Goal: Information Seeking & Learning: Find contact information

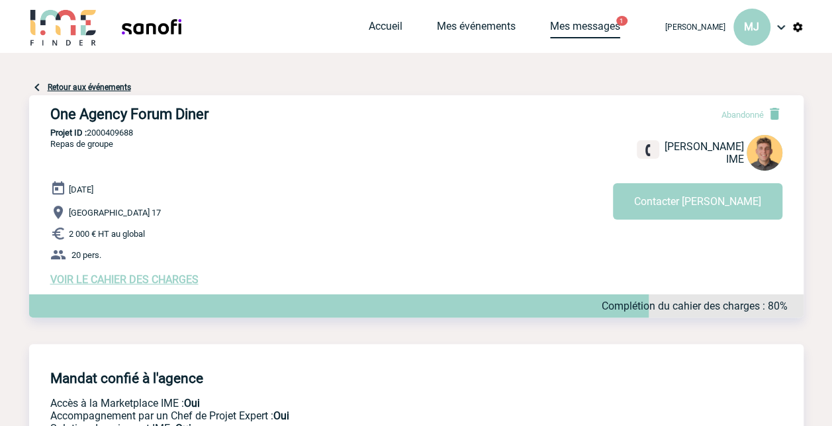
click at [597, 32] on link "Mes messages" at bounding box center [585, 29] width 70 height 19
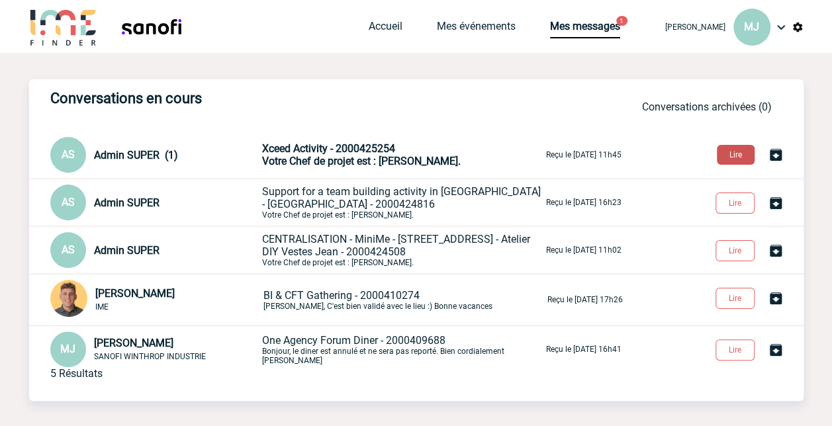
click at [734, 156] on button "Lire" at bounding box center [736, 155] width 38 height 20
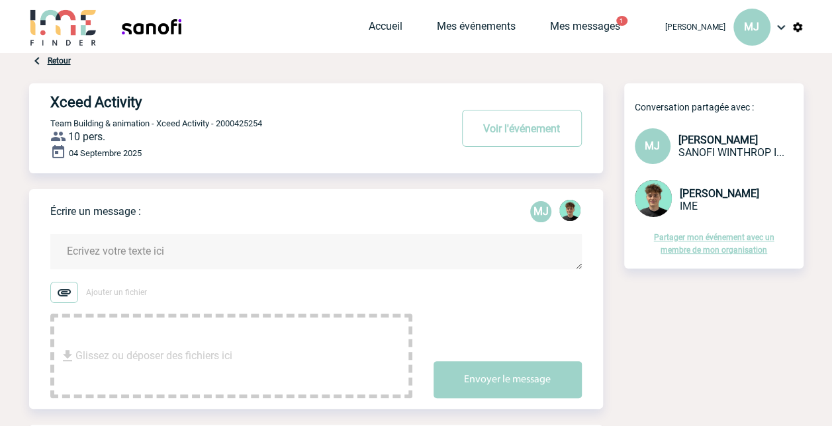
click at [68, 34] on img at bounding box center [63, 27] width 69 height 38
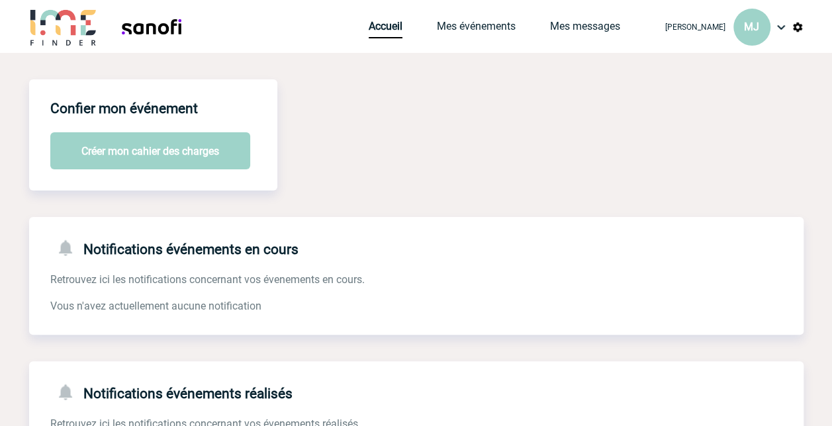
click at [785, 30] on img at bounding box center [782, 27] width 16 height 16
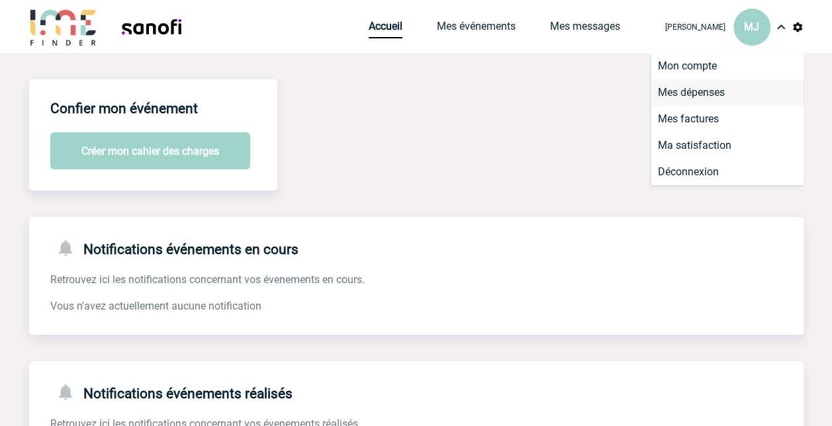
click at [711, 93] on li "Mes dépenses" at bounding box center [728, 92] width 152 height 26
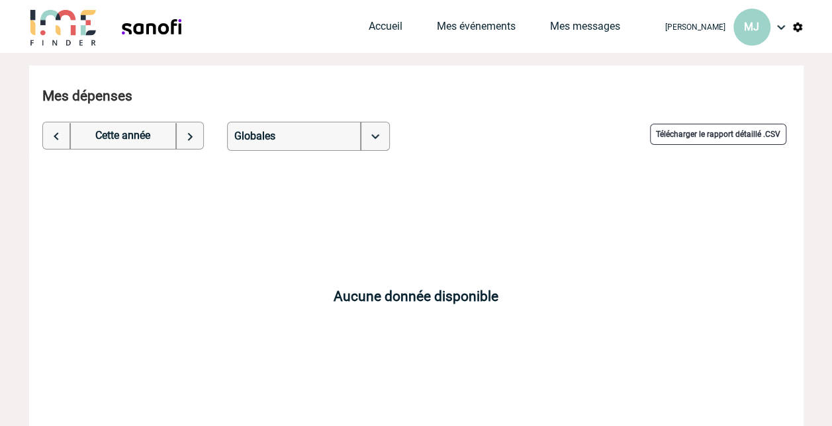
click at [779, 28] on img at bounding box center [782, 27] width 16 height 16
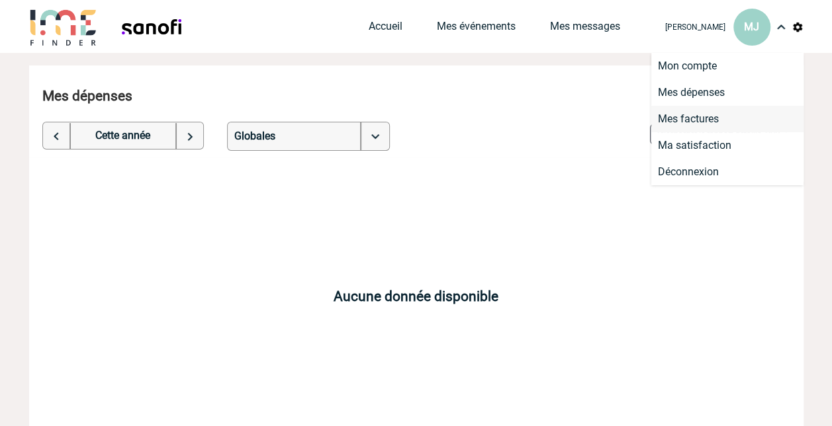
click at [706, 123] on li "Mes factures" at bounding box center [728, 119] width 152 height 26
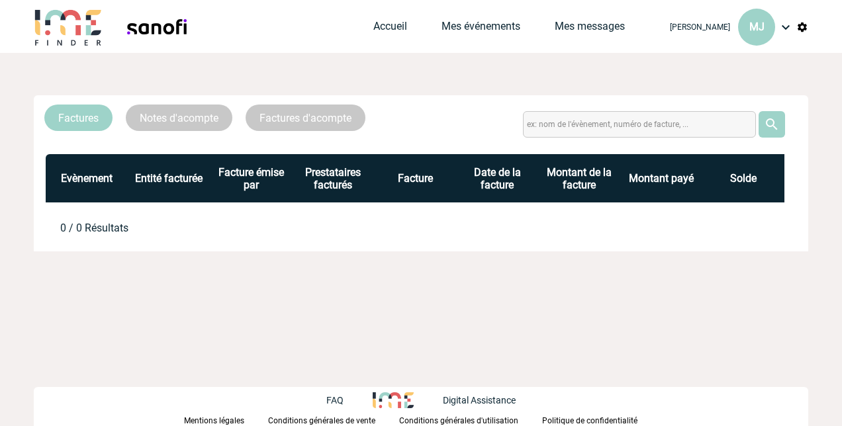
click at [194, 117] on link "Notes d'acompte" at bounding box center [179, 118] width 107 height 26
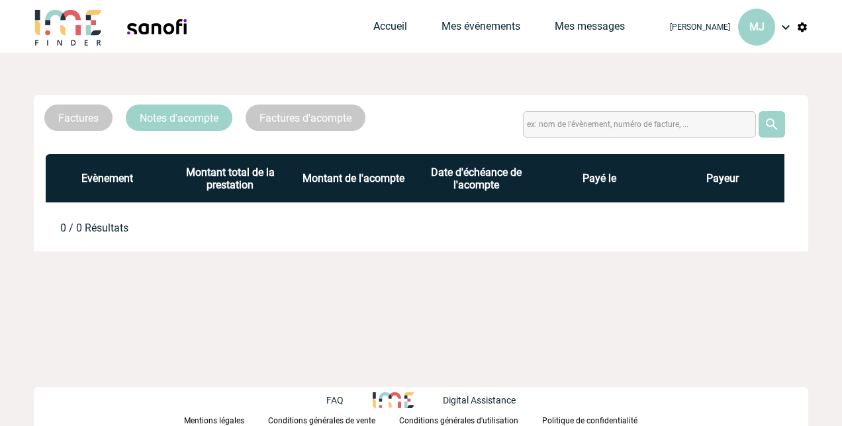
click at [87, 117] on link "Factures" at bounding box center [78, 118] width 68 height 26
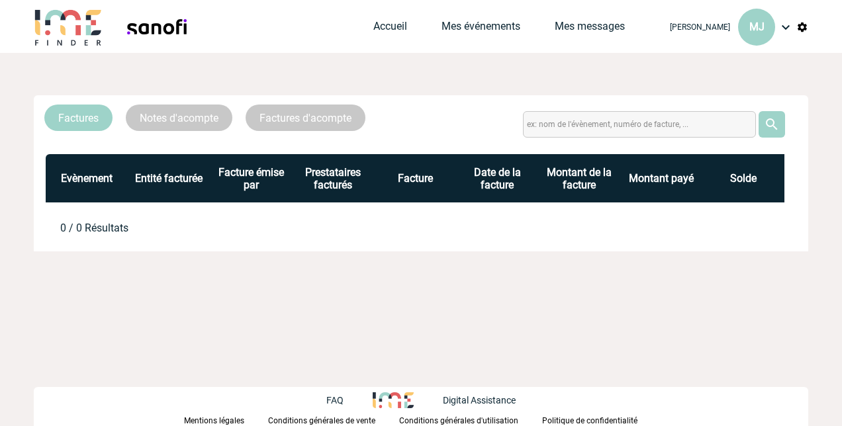
click at [807, 29] on img at bounding box center [803, 27] width 12 height 12
click at [770, 63] on li "Gestion de l’abonnement" at bounding box center [732, 66] width 152 height 26
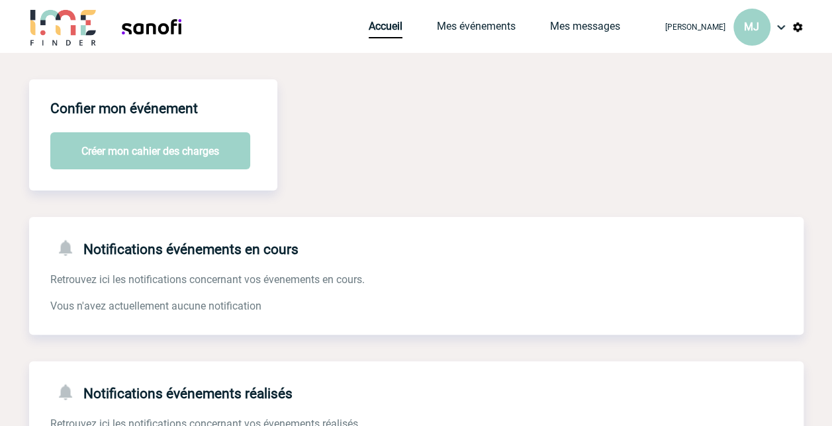
click at [780, 28] on img at bounding box center [782, 27] width 16 height 16
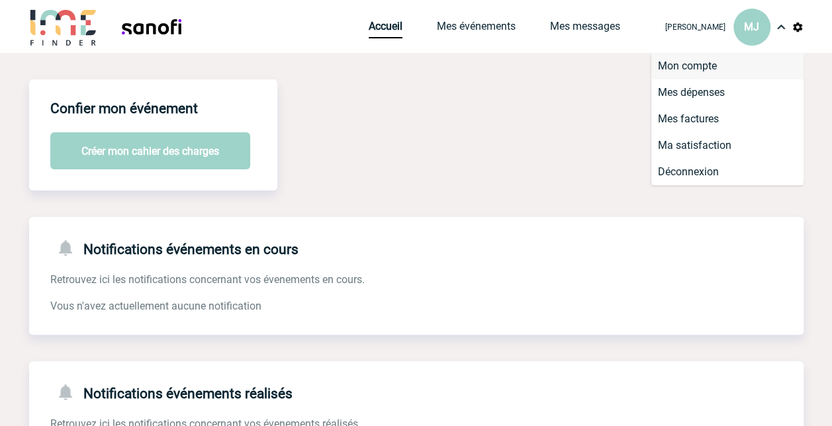
click at [699, 68] on li "Mon compte" at bounding box center [728, 66] width 152 height 26
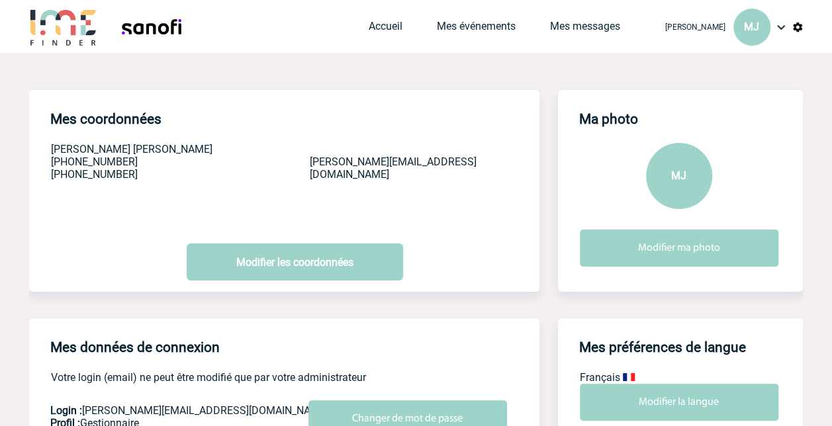
click at [780, 32] on img at bounding box center [782, 27] width 16 height 16
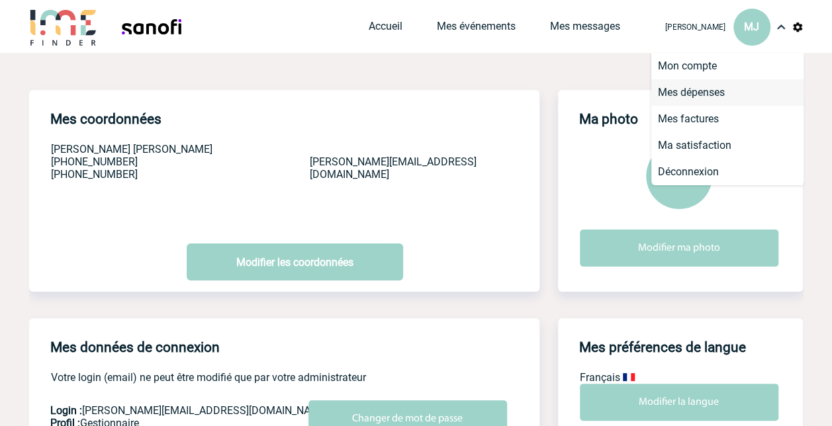
click at [706, 91] on li "Mes dépenses" at bounding box center [728, 92] width 152 height 26
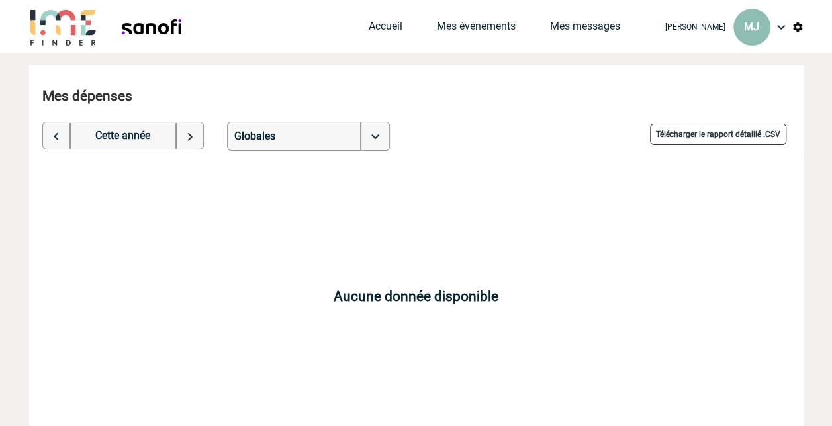
click at [752, 33] on div "MJ" at bounding box center [752, 27] width 37 height 37
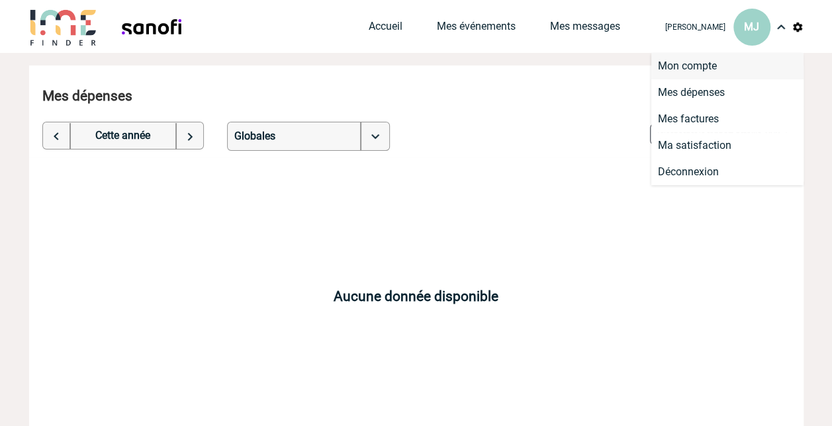
click at [706, 60] on li "Mon compte" at bounding box center [728, 66] width 152 height 26
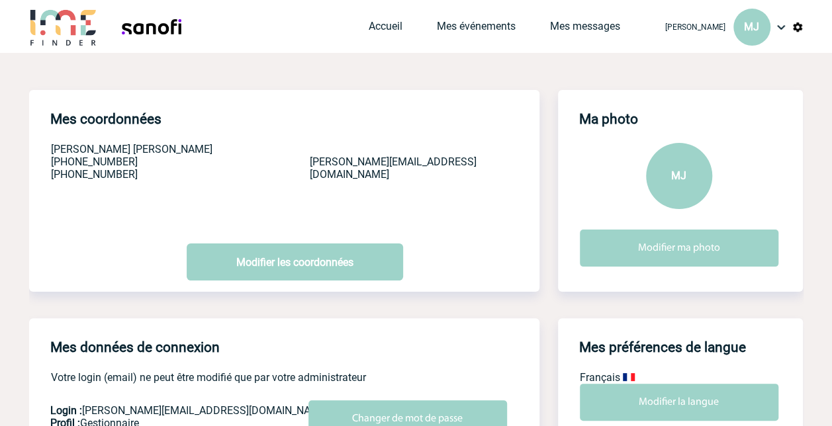
click at [64, 32] on img at bounding box center [63, 27] width 69 height 38
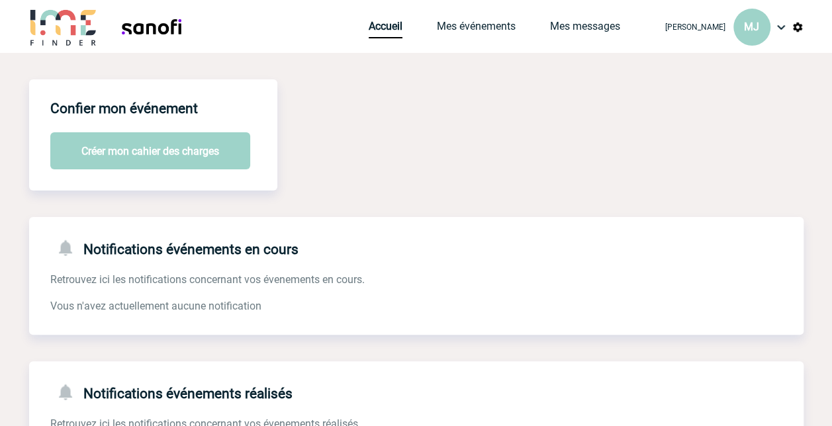
click at [64, 29] on img at bounding box center [63, 27] width 69 height 38
click at [82, 28] on img at bounding box center [63, 27] width 69 height 38
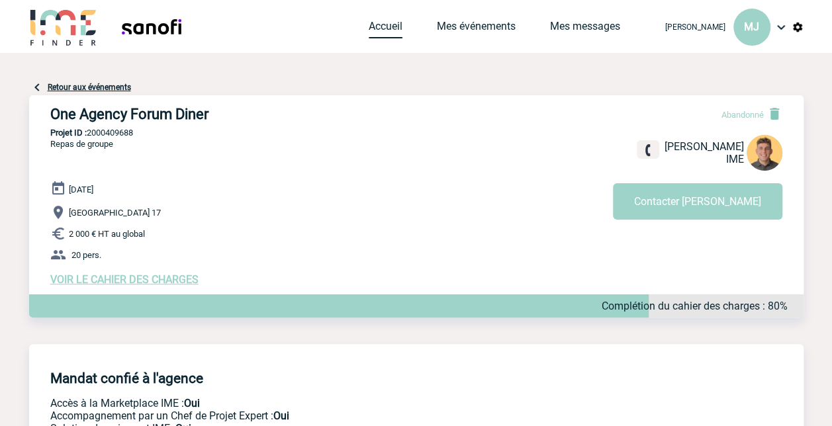
click at [403, 25] on link "Accueil" at bounding box center [386, 29] width 34 height 19
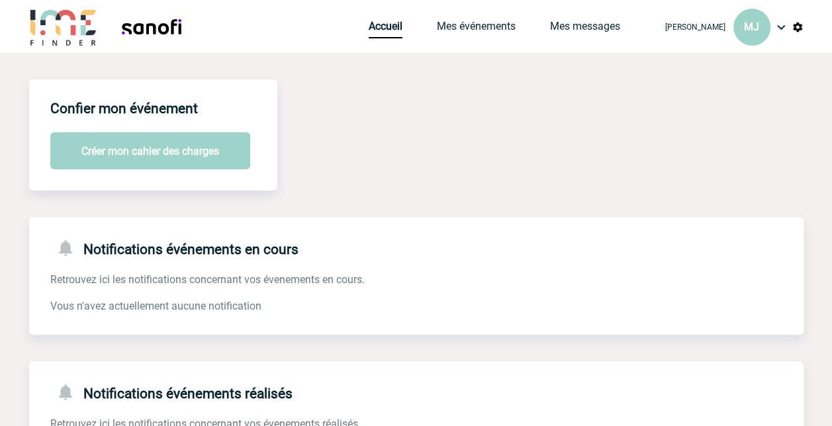
click at [65, 33] on img at bounding box center [63, 27] width 69 height 38
click at [494, 33] on link "Mes événements" at bounding box center [476, 29] width 79 height 19
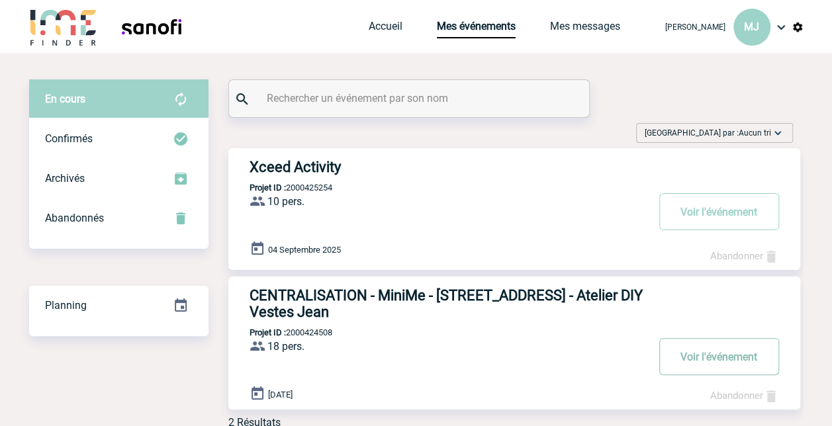
click at [709, 356] on button "Voir l'événement" at bounding box center [720, 356] width 120 height 37
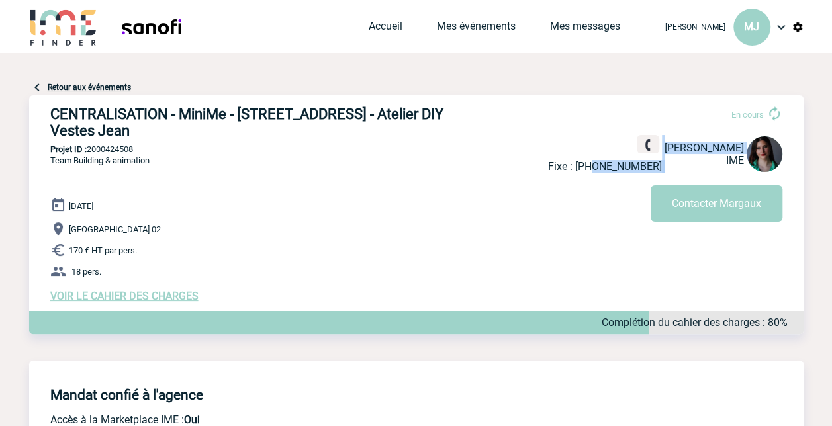
drag, startPoint x: 672, startPoint y: 163, endPoint x: 609, endPoint y: 164, distance: 62.3
click at [609, 164] on div "Fixe : +33145720714 Margaux KNOPF IME" at bounding box center [665, 154] width 234 height 38
drag, startPoint x: 609, startPoint y: 164, endPoint x: 608, endPoint y: 189, distance: 25.2
click at [608, 189] on div "En cours Fixe : +33145720714 Margaux KNOPF IME Contacter Margaux" at bounding box center [670, 158] width 245 height 126
drag, startPoint x: 660, startPoint y: 167, endPoint x: 609, endPoint y: 167, distance: 51.7
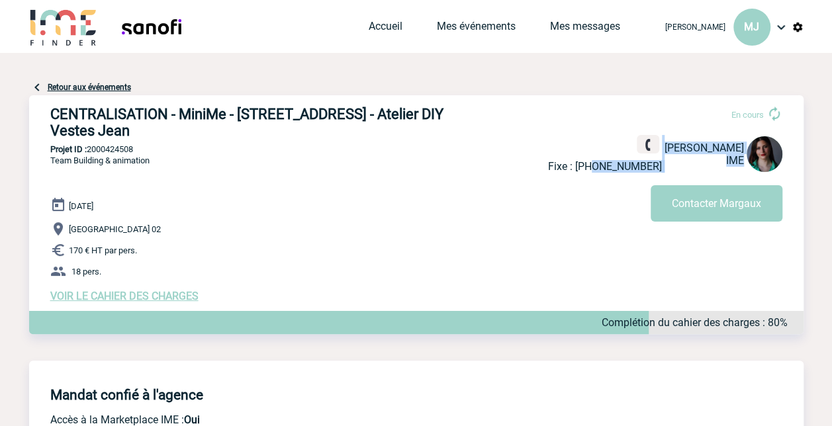
click at [609, 167] on div "Fixe : +33145720714 Margaux KNOPF IME" at bounding box center [665, 154] width 234 height 38
drag, startPoint x: 609, startPoint y: 167, endPoint x: 598, endPoint y: 191, distance: 26.1
click at [598, 191] on div "En cours Fixe : +33145720714 Margaux KNOPF IME Contacter Margaux" at bounding box center [670, 158] width 245 height 126
drag, startPoint x: 611, startPoint y: 167, endPoint x: 664, endPoint y: 166, distance: 53.7
click at [664, 166] on div "Fixe : +33145720714 Margaux KNOPF IME" at bounding box center [665, 154] width 234 height 38
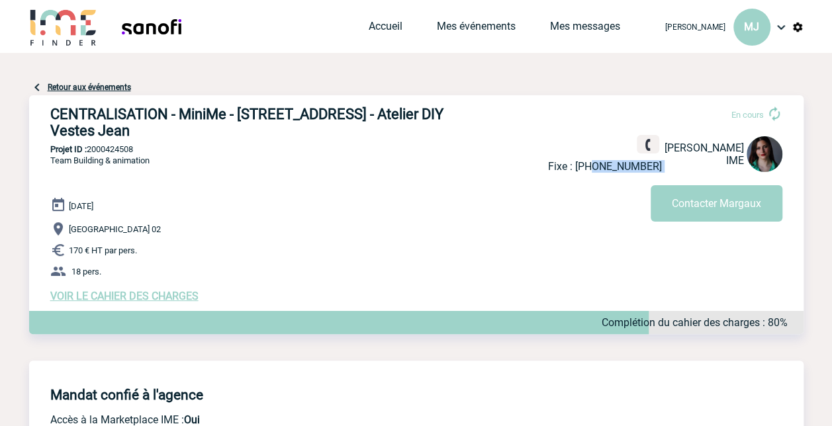
copy div "145720714"
click at [53, 83] on link "Retour aux événements" at bounding box center [89, 87] width 83 height 9
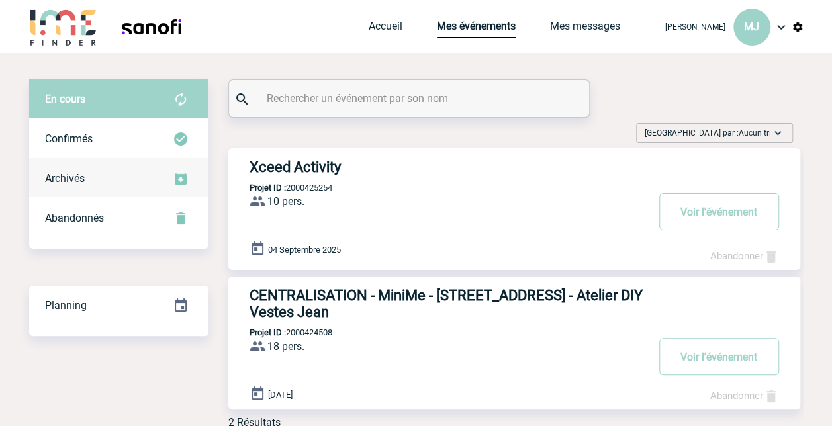
click at [74, 179] on span "Archivés" at bounding box center [65, 178] width 40 height 13
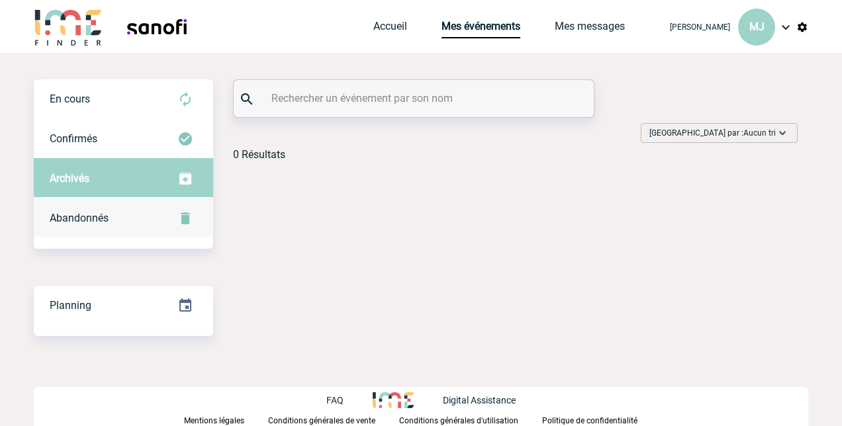
click at [84, 223] on span "Abandonnés" at bounding box center [79, 218] width 59 height 13
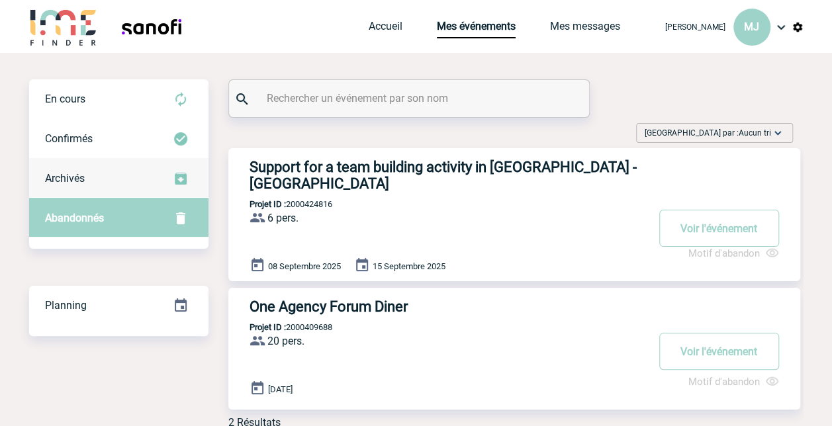
click at [80, 187] on div "Archivés" at bounding box center [118, 179] width 179 height 40
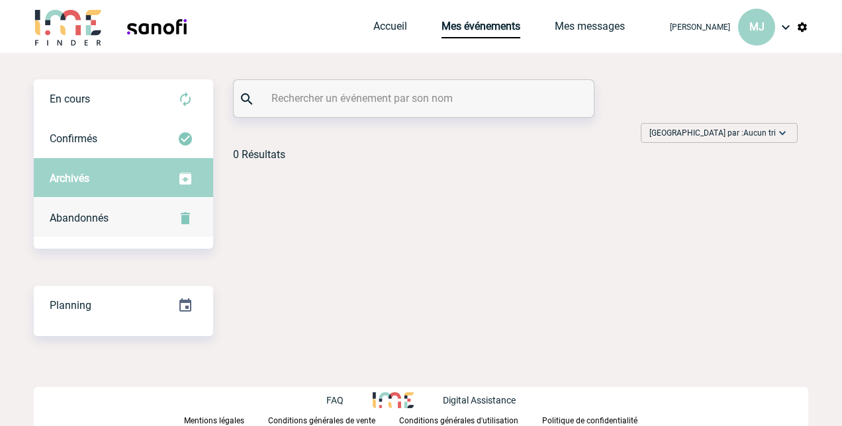
click at [90, 233] on div "Abandonnés" at bounding box center [123, 219] width 179 height 40
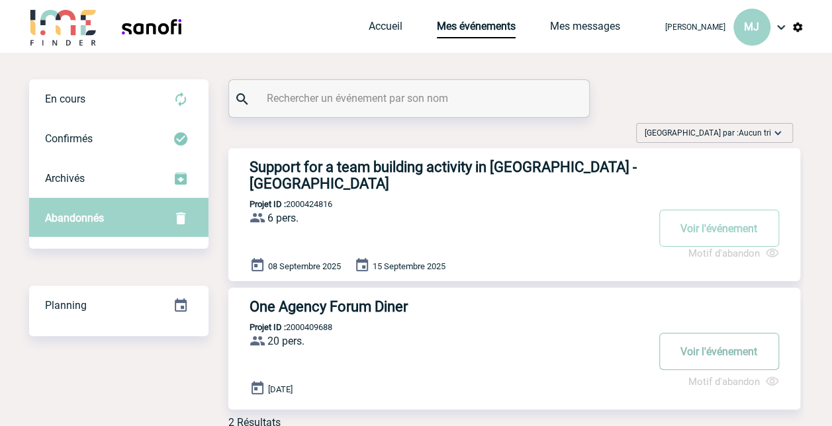
click at [748, 338] on button "Voir l'événement" at bounding box center [720, 351] width 120 height 37
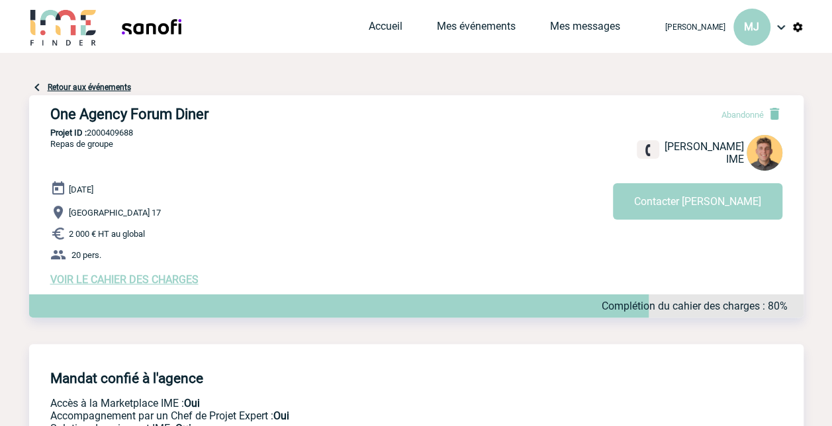
click at [72, 86] on link "Retour aux événements" at bounding box center [89, 87] width 83 height 9
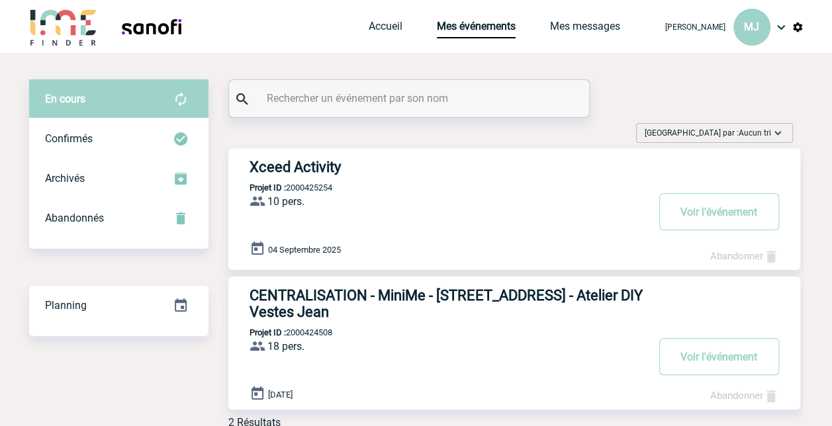
click at [320, 188] on p "Projet ID : 2000425254" at bounding box center [280, 188] width 104 height 10
click at [699, 205] on button "Voir l'événement" at bounding box center [720, 211] width 120 height 37
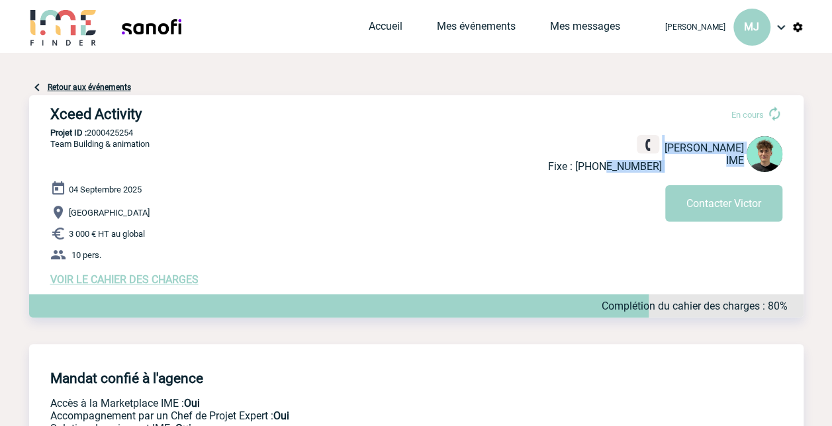
drag, startPoint x: 690, startPoint y: 168, endPoint x: 643, endPoint y: 169, distance: 47.0
click at [643, 169] on div "Fixe : [PHONE_NUMBER] [PERSON_NAME] IME" at bounding box center [665, 154] width 234 height 38
drag, startPoint x: 643, startPoint y: 169, endPoint x: 634, endPoint y: 166, distance: 9.8
click at [634, 166] on p "Fixe : [PHONE_NUMBER]" at bounding box center [605, 166] width 114 height 13
drag, startPoint x: 633, startPoint y: 166, endPoint x: 685, endPoint y: 170, distance: 51.9
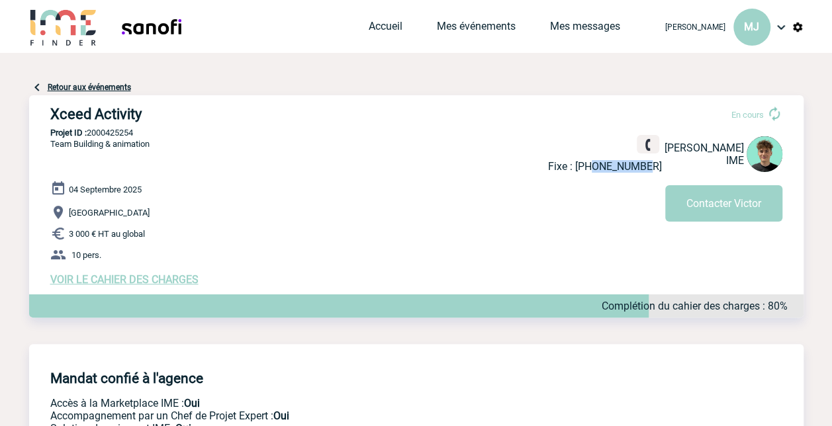
click at [662, 170] on p "Fixe : [PHONE_NUMBER]" at bounding box center [605, 166] width 114 height 13
copy p "145720714"
click at [500, 219] on p "[GEOGRAPHIC_DATA]" at bounding box center [427, 213] width 754 height 16
click at [89, 24] on img at bounding box center [63, 27] width 69 height 38
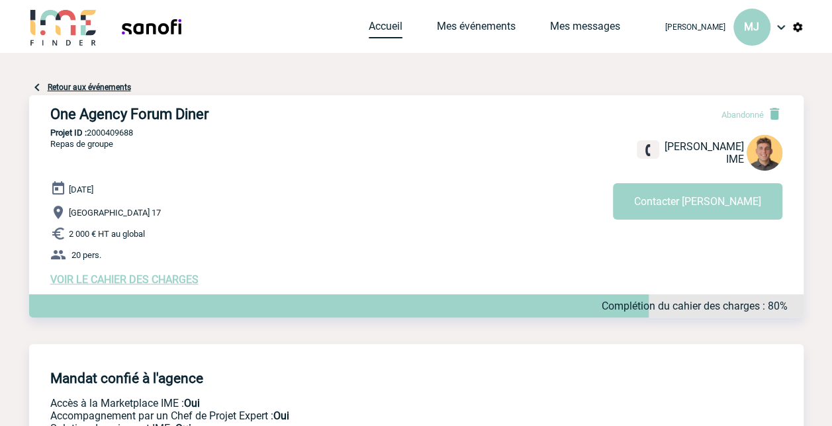
click at [383, 28] on link "Accueil" at bounding box center [386, 29] width 34 height 19
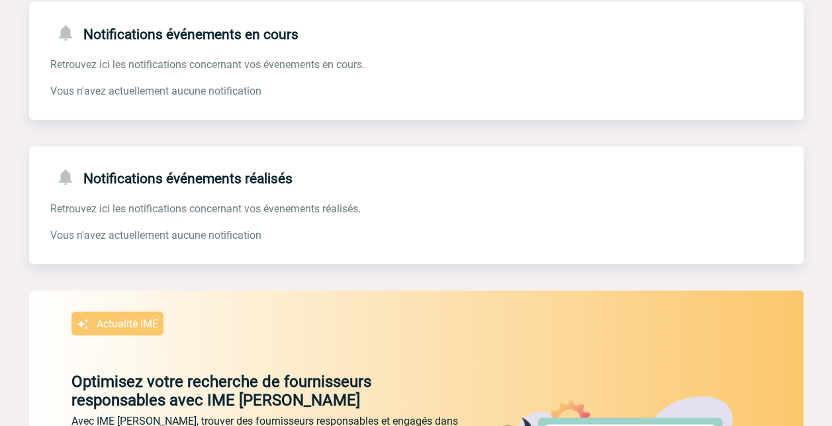
scroll to position [175, 0]
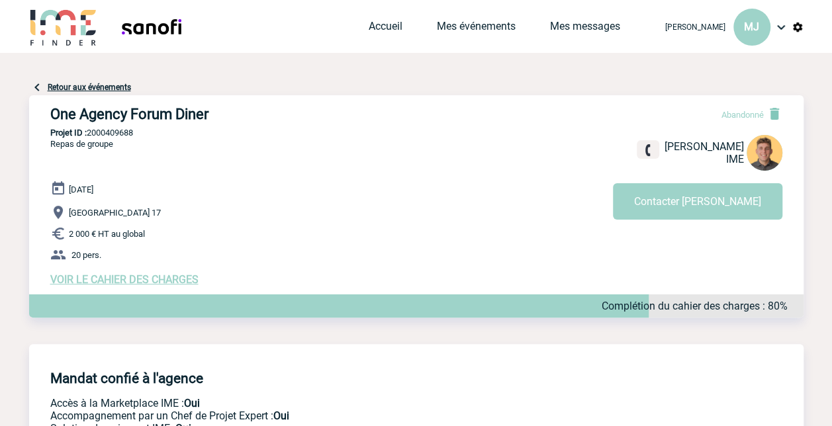
click at [84, 28] on img at bounding box center [63, 27] width 69 height 38
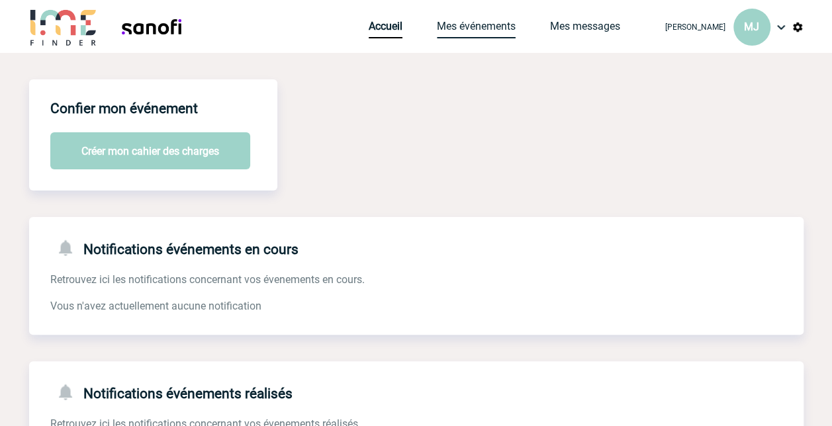
click at [485, 30] on link "Mes événements" at bounding box center [476, 29] width 79 height 19
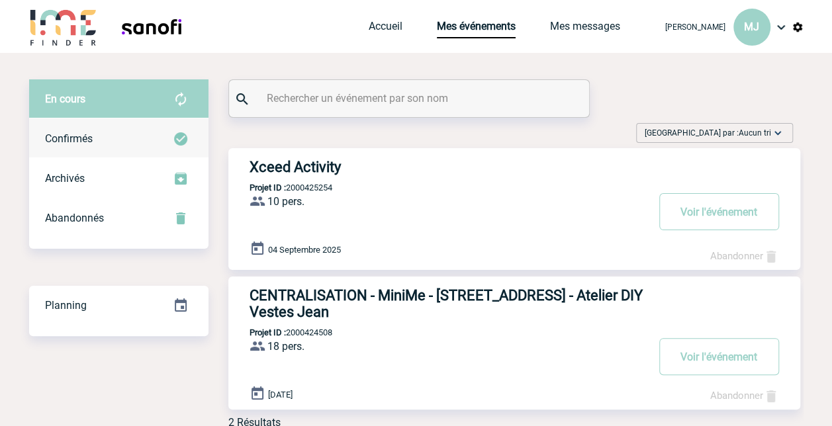
click at [75, 138] on span "Confirmés" at bounding box center [69, 138] width 48 height 13
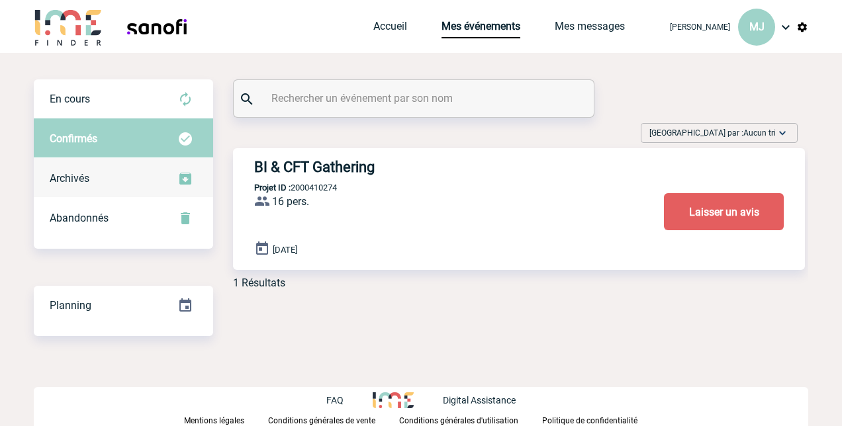
click at [78, 175] on span "Archivés" at bounding box center [70, 178] width 40 height 13
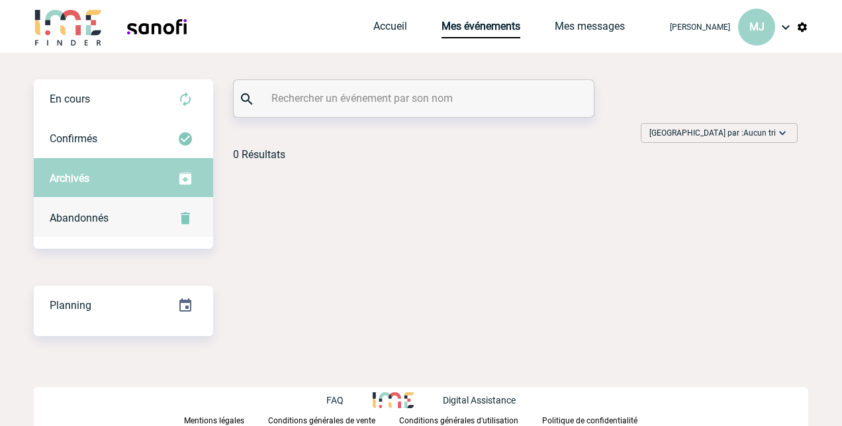
click at [78, 221] on span "Abandonnés" at bounding box center [79, 218] width 59 height 13
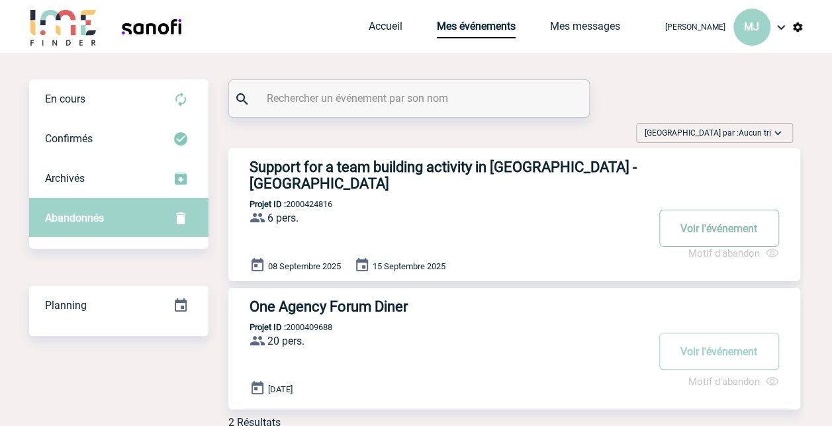
click at [714, 211] on button "Voir l'événement" at bounding box center [720, 228] width 120 height 37
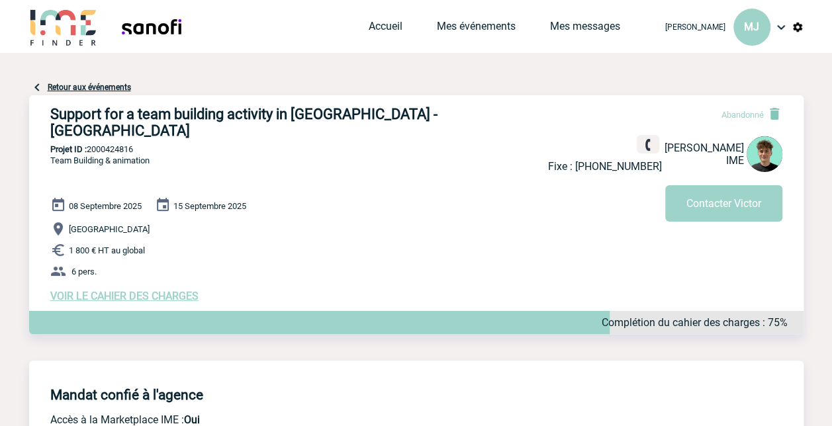
click at [70, 84] on link "Retour aux événements" at bounding box center [89, 87] width 83 height 9
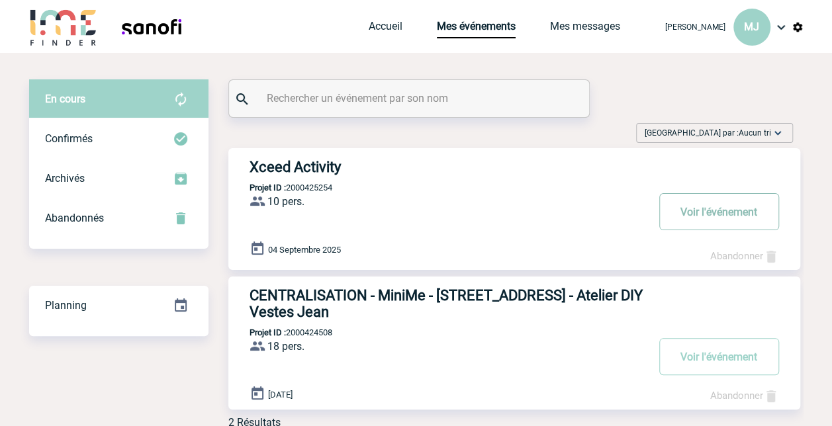
click at [713, 207] on button "Voir l'événement" at bounding box center [720, 211] width 120 height 37
